Goal: Transaction & Acquisition: Purchase product/service

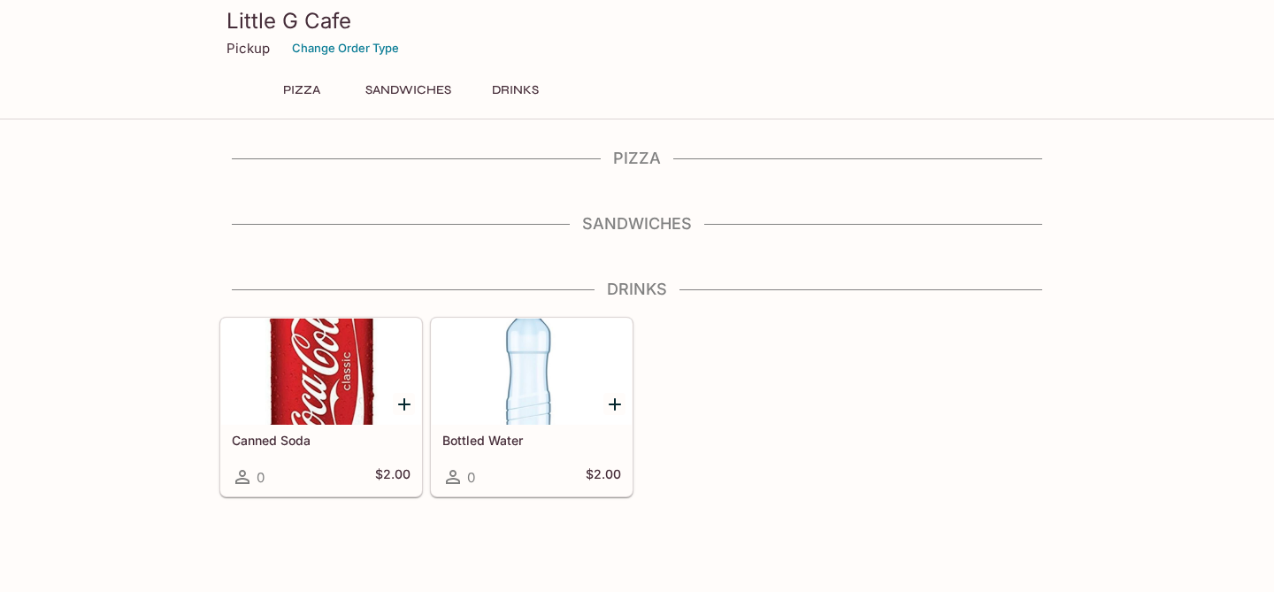
click at [254, 53] on p "Pickup" at bounding box center [247, 48] width 43 height 17
click at [314, 90] on button "Pizza" at bounding box center [302, 90] width 80 height 25
click at [639, 164] on h4 "Pizza" at bounding box center [636, 158] width 835 height 19
drag, startPoint x: 639, startPoint y: 164, endPoint x: 490, endPoint y: 164, distance: 149.5
click at [636, 164] on h4 "Pizza" at bounding box center [636, 158] width 835 height 19
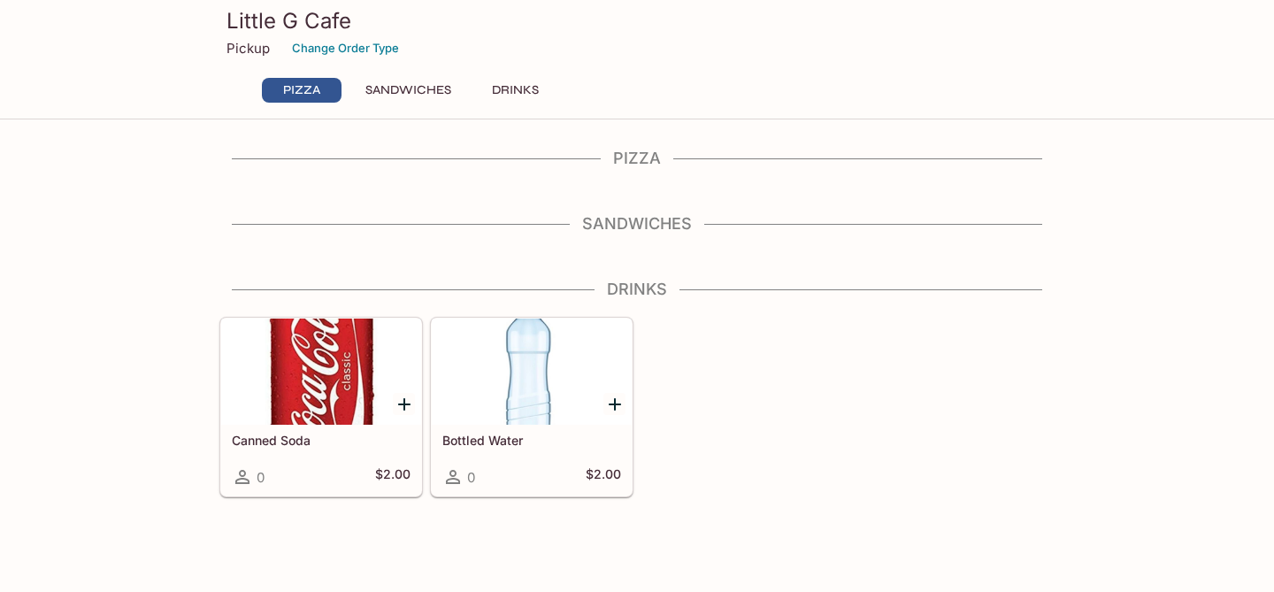
click at [322, 87] on button "Pizza" at bounding box center [302, 90] width 80 height 25
click at [375, 38] on button "Change Order Type" at bounding box center [345, 47] width 123 height 27
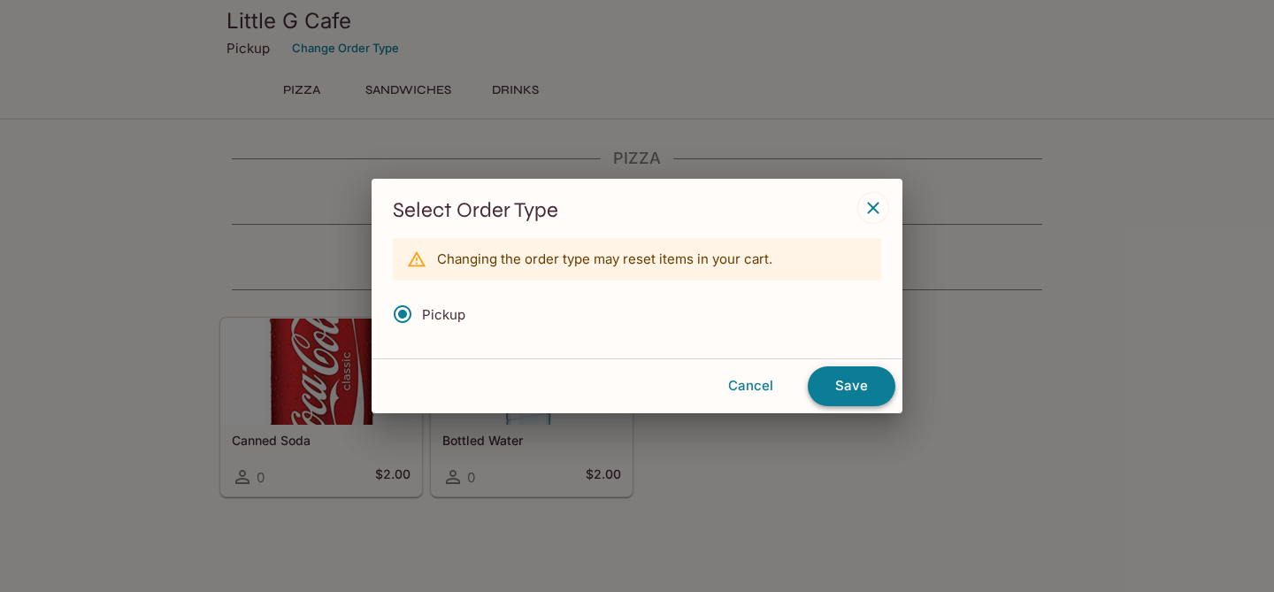
click at [847, 391] on button "Save" at bounding box center [852, 385] width 88 height 39
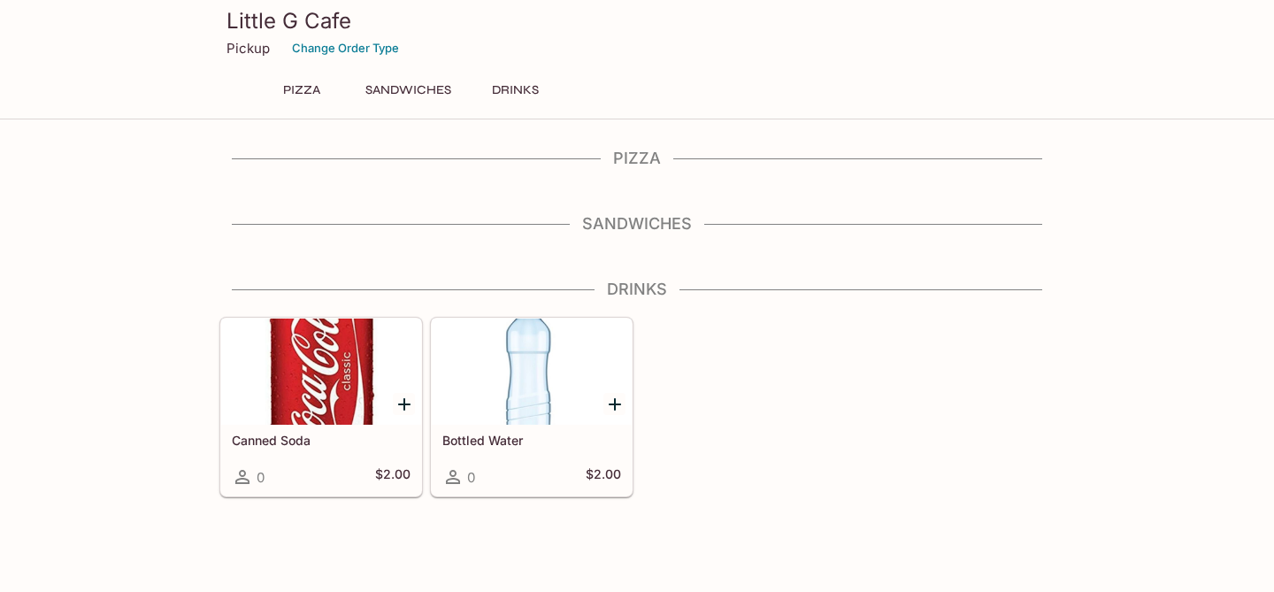
drag, startPoint x: 847, startPoint y: 391, endPoint x: 826, endPoint y: 386, distance: 21.9
click at [847, 391] on div "Canned Soda 0 $2.00 Bottled Water 0 $2.00" at bounding box center [633, 404] width 842 height 188
click at [296, 92] on button "Pizza" at bounding box center [302, 90] width 80 height 25
click at [412, 88] on button "Sandwiches" at bounding box center [408, 90] width 105 height 25
click at [634, 154] on h4 "Pizza" at bounding box center [636, 158] width 835 height 19
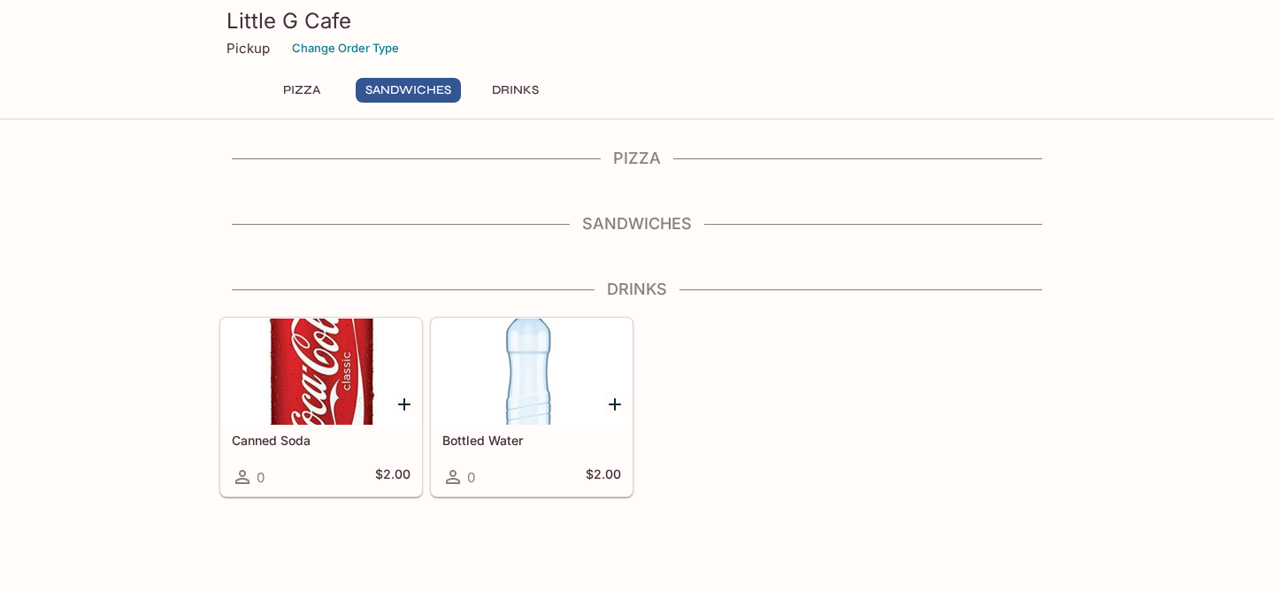
click at [634, 154] on h4 "Pizza" at bounding box center [636, 158] width 835 height 19
click at [409, 87] on button "Sandwiches" at bounding box center [408, 90] width 105 height 25
click at [306, 86] on button "Pizza" at bounding box center [302, 90] width 80 height 25
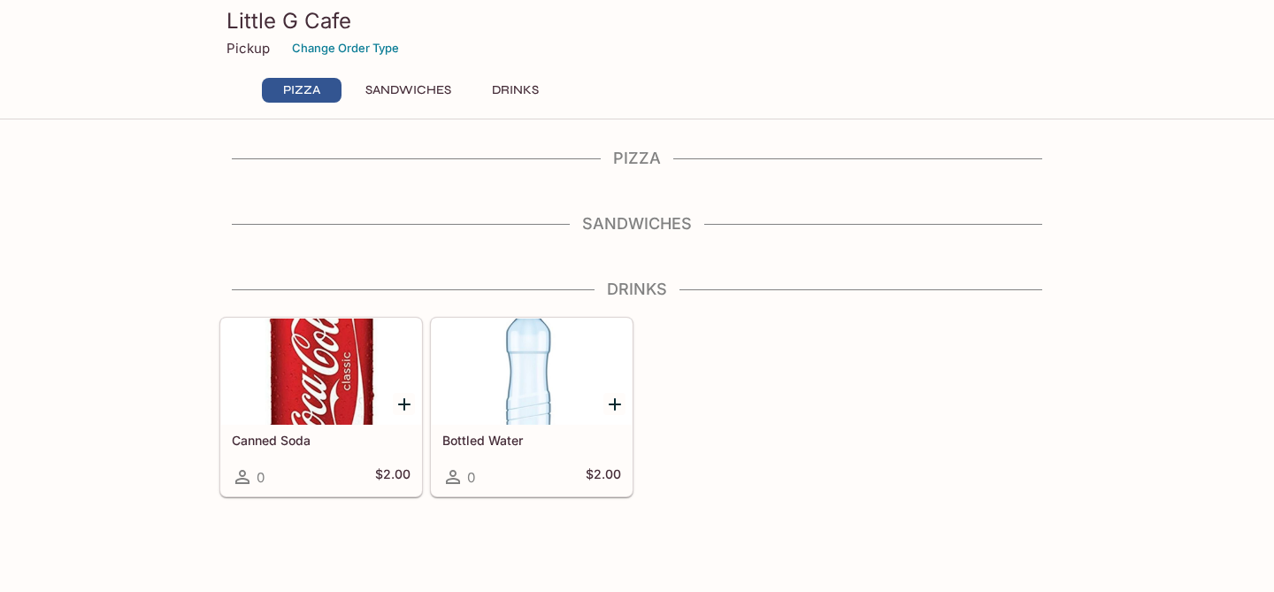
click at [306, 86] on button "Pizza" at bounding box center [302, 90] width 80 height 25
